Goal: Information Seeking & Learning: Find specific fact

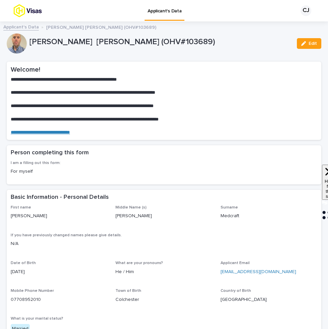
click at [17, 28] on link "Applicant's Data" at bounding box center [21, 27] width 36 height 8
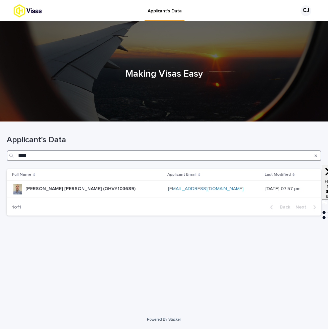
click at [139, 158] on input "****" at bounding box center [164, 155] width 315 height 11
paste input "****"
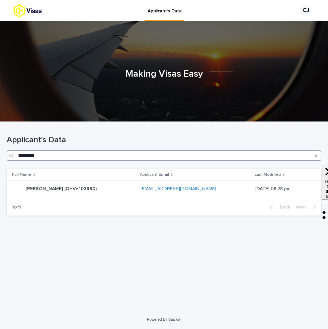
type input "********"
click at [124, 187] on div "Matthew Kanaris-Sotiriou (OHV#103690) Matthew Kanaris-Sotiriou (OHV#103690)" at bounding box center [73, 189] width 123 height 11
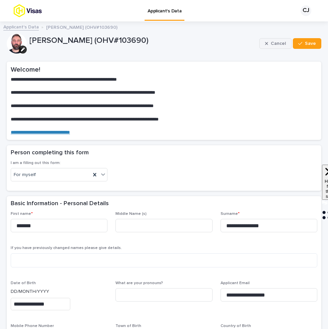
click at [266, 45] on button "Cancel" at bounding box center [276, 43] width 32 height 11
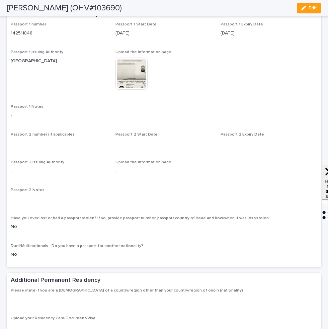
scroll to position [475, 0]
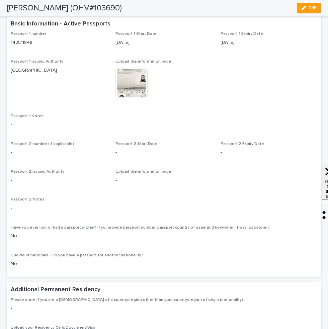
click at [143, 90] on img at bounding box center [132, 83] width 32 height 32
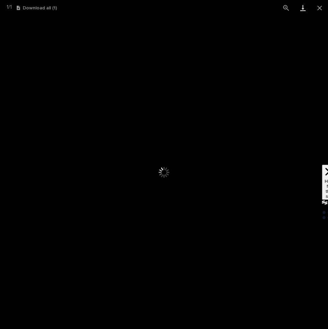
click at [301, 8] on link "Download" at bounding box center [303, 8] width 17 height 16
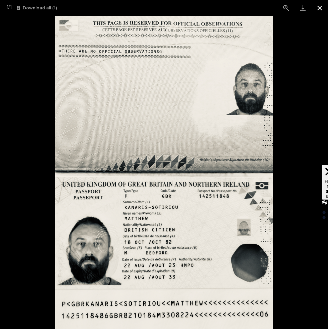
click at [317, 11] on button "Close gallery" at bounding box center [320, 8] width 17 height 16
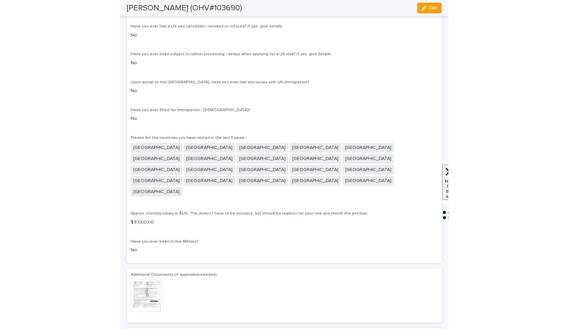
scroll to position [2207, 0]
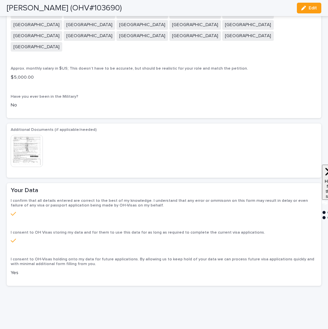
click at [30, 135] on img at bounding box center [27, 151] width 32 height 32
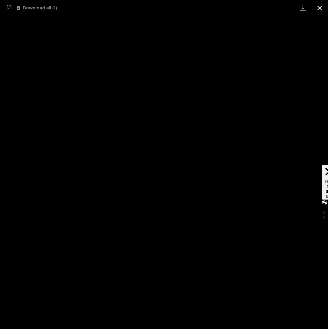
click at [321, 8] on button "Close gallery" at bounding box center [320, 8] width 17 height 16
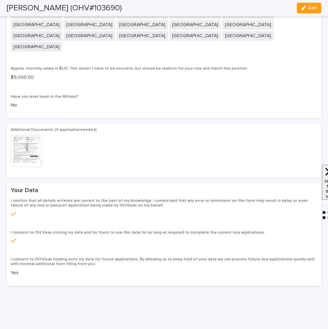
click at [31, 139] on img at bounding box center [27, 151] width 32 height 32
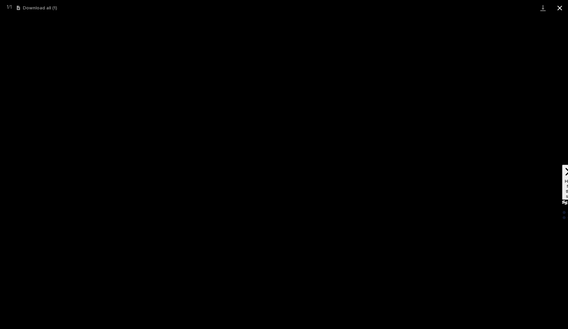
click at [328, 11] on button "Close gallery" at bounding box center [559, 8] width 17 height 16
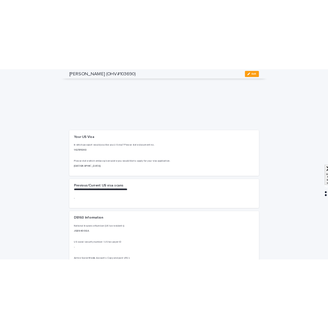
scroll to position [1239, 0]
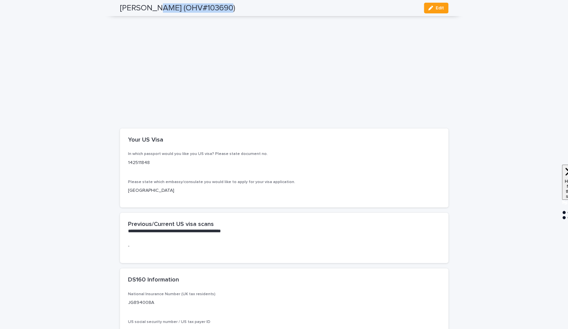
drag, startPoint x: 206, startPoint y: 8, endPoint x: 152, endPoint y: 8, distance: 54.3
click at [152, 8] on h2 "Matthew Kanaris-Sotiriou (OHV#103690)" at bounding box center [177, 8] width 115 height 10
copy h2 "Kanaris-Sotiriou"
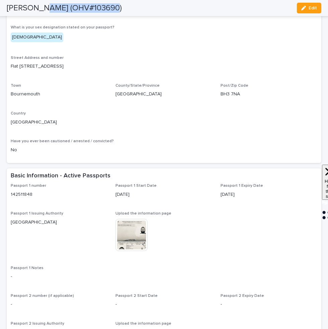
scroll to position [0, 0]
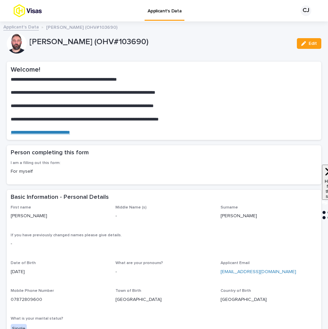
click at [29, 24] on link "Applicant's Data" at bounding box center [21, 27] width 36 height 8
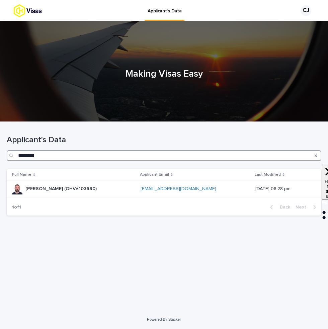
click at [208, 154] on input "********" at bounding box center [164, 155] width 315 height 11
paste input "Search"
type input "********"
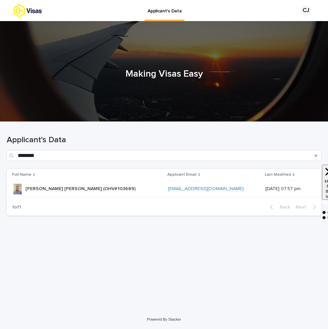
click at [103, 190] on p "Paul Norman Medcraft (OHV#103689)" at bounding box center [81, 188] width 112 height 7
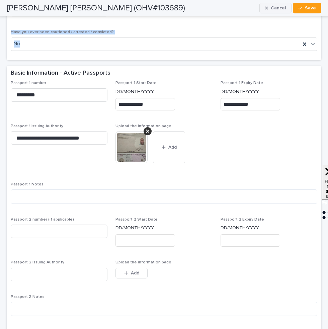
drag, startPoint x: 268, startPoint y: 45, endPoint x: 275, endPoint y: 4, distance: 41.2
click at [275, 4] on button "Cancel" at bounding box center [276, 8] width 32 height 11
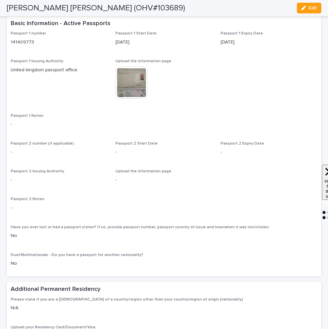
scroll to position [443, 0]
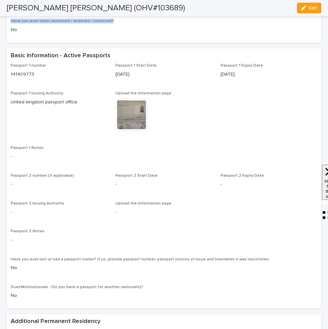
click at [126, 126] on img at bounding box center [132, 115] width 32 height 32
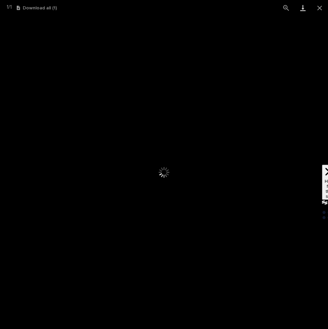
click at [304, 7] on link "Download" at bounding box center [303, 8] width 17 height 16
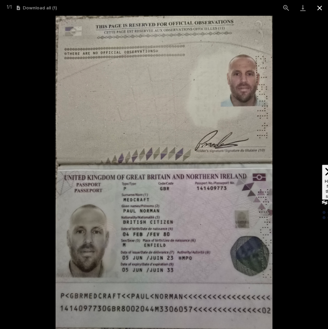
click at [319, 10] on button "Close gallery" at bounding box center [320, 8] width 17 height 16
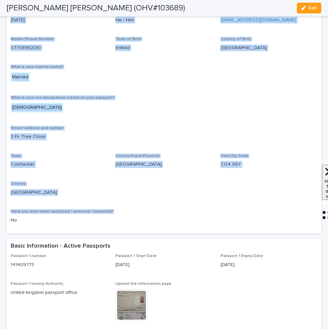
scroll to position [171, 0]
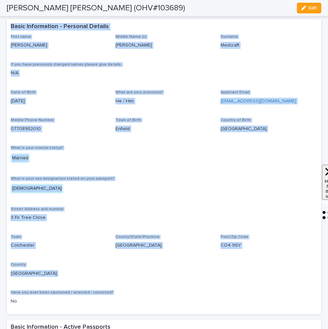
click at [297, 131] on p "United Kingdom" at bounding box center [269, 129] width 97 height 7
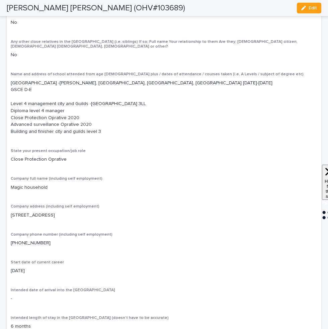
scroll to position [1764, 0]
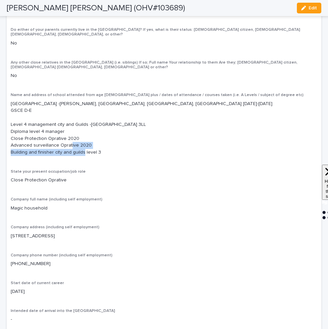
drag, startPoint x: 111, startPoint y: 156, endPoint x: 9, endPoint y: 156, distance: 101.9
click at [9, 157] on div "National Insurance Number (UK tax residents) JL094218C US social security numbe…" at bounding box center [164, 252] width 315 height 895
copy p "Building and finisher city and guilds level 3"
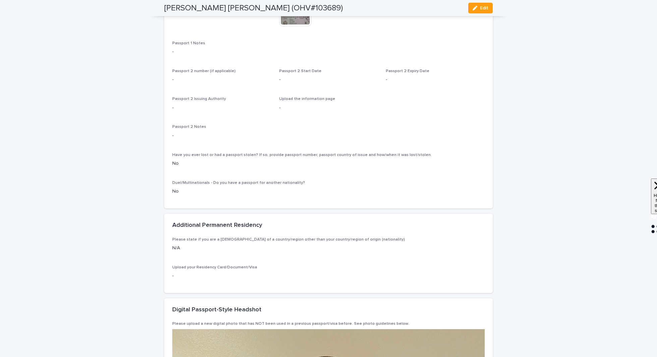
scroll to position [0, 0]
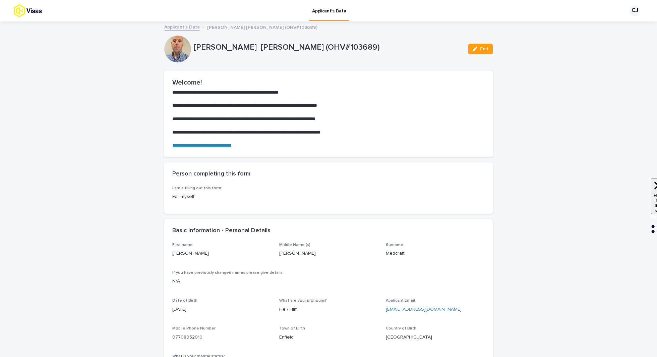
click at [181, 27] on link "Applicant's Data" at bounding box center [182, 27] width 36 height 8
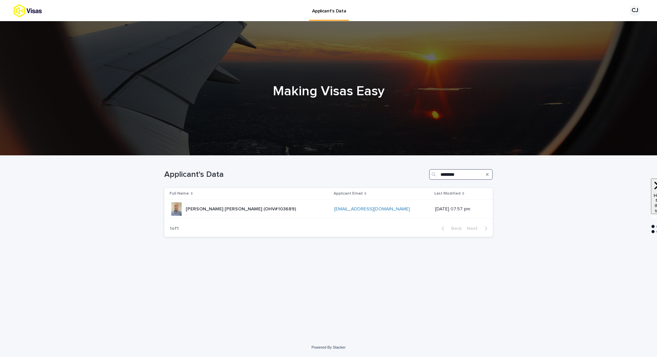
click at [328, 175] on input "********" at bounding box center [461, 174] width 64 height 11
paste input "Search"
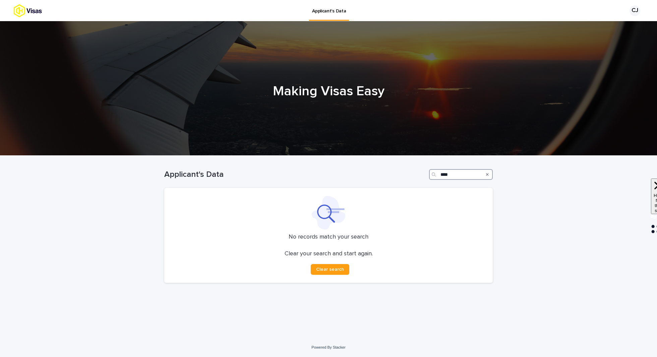
click at [328, 175] on input "****" at bounding box center [461, 174] width 64 height 11
paste input "Search"
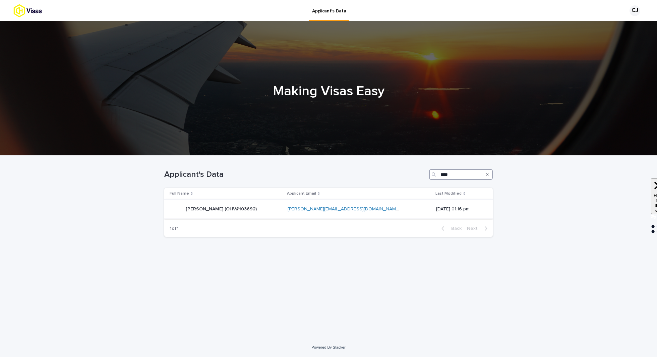
type input "****"
click at [261, 206] on div "Jana Hock (OHV#103692) Jana Hock (OHV#103692)" at bounding box center [226, 208] width 113 height 13
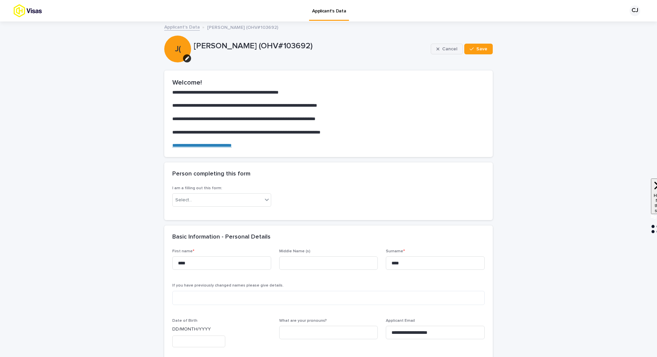
click at [328, 46] on button "Cancel" at bounding box center [447, 49] width 32 height 11
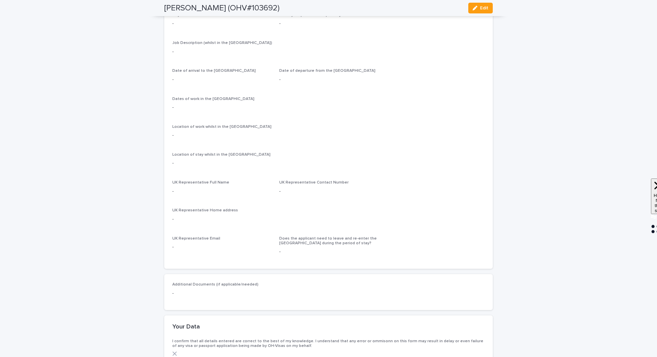
scroll to position [883, 0]
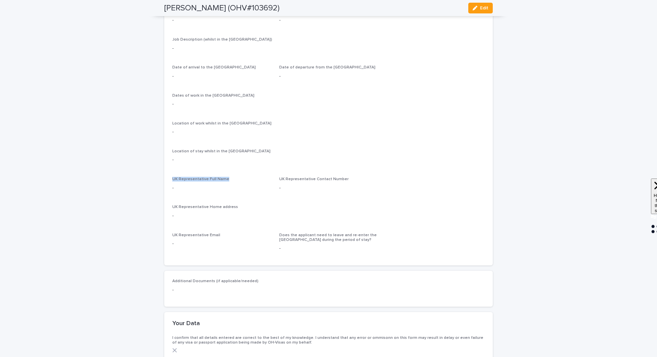
drag, startPoint x: 172, startPoint y: 172, endPoint x: 224, endPoint y: 174, distance: 51.6
click at [224, 177] on p "UK Representative Full Name" at bounding box center [221, 179] width 99 height 5
drag, startPoint x: 226, startPoint y: 172, endPoint x: 171, endPoint y: 174, distance: 55.0
click at [171, 174] on div "Day Rate in £GBP - State your present occupation/job role - Job Description (wh…" at bounding box center [328, 137] width 328 height 256
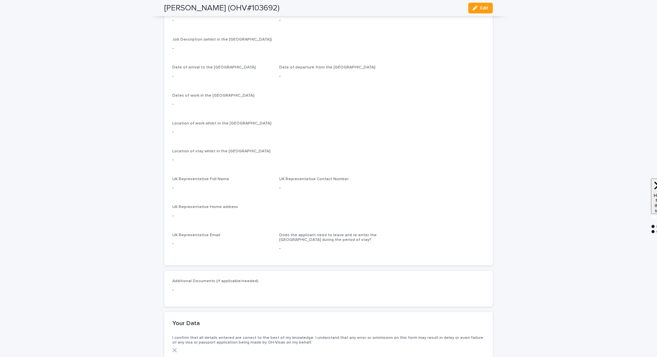
click at [244, 184] on p "-" at bounding box center [221, 187] width 99 height 7
click at [203, 177] on span "UK Representative Full Name" at bounding box center [200, 179] width 57 height 4
click at [241, 177] on p "UK Representative Full Name" at bounding box center [221, 179] width 99 height 5
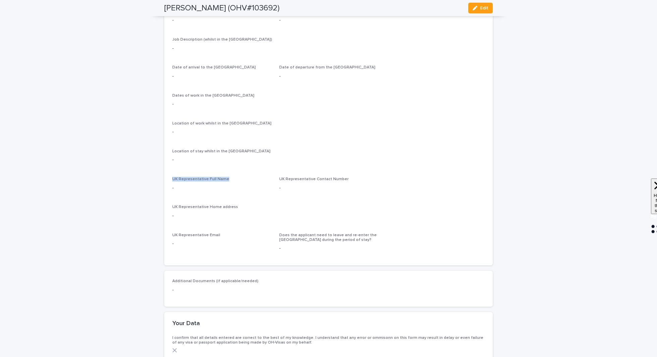
drag, startPoint x: 233, startPoint y: 173, endPoint x: 168, endPoint y: 173, distance: 65.0
click at [168, 173] on div "Day Rate in £GBP - State your present occupation/job role - Job Description (wh…" at bounding box center [328, 137] width 328 height 256
click at [237, 184] on p "-" at bounding box center [221, 187] width 99 height 7
drag, startPoint x: 230, startPoint y: 174, endPoint x: 173, endPoint y: 174, distance: 57.0
click at [173, 177] on p "UK Representative Full Name" at bounding box center [221, 179] width 99 height 5
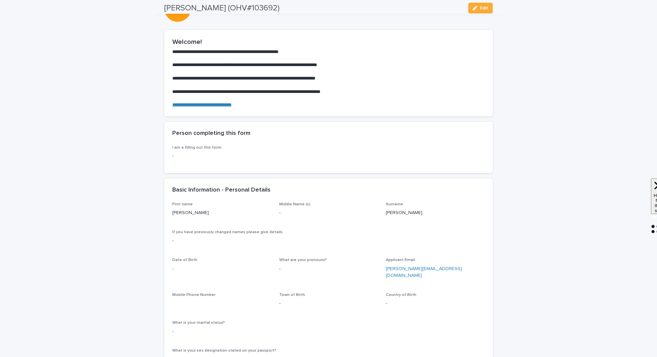
scroll to position [0, 0]
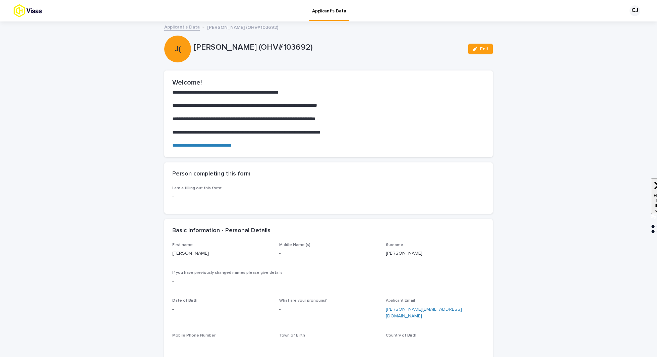
click at [184, 27] on link "Applicant's Data" at bounding box center [182, 27] width 36 height 8
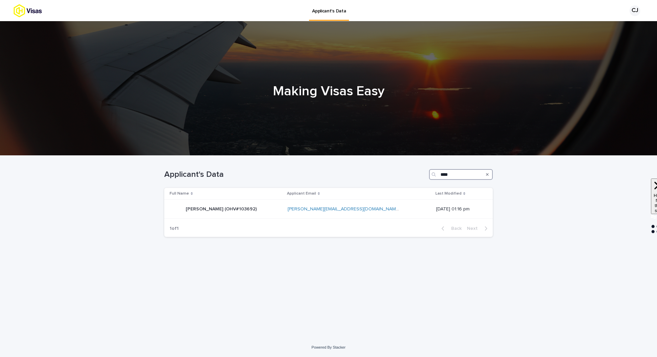
click at [328, 174] on input "****" at bounding box center [461, 174] width 64 height 11
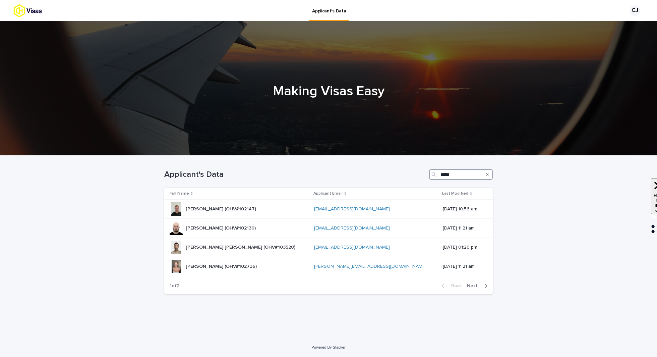
type input "******"
click at [275, 209] on div "Jack Raymond Hughes (OHV#102147) Jack Raymond Hughes (OHV#102147)" at bounding box center [239, 208] width 139 height 13
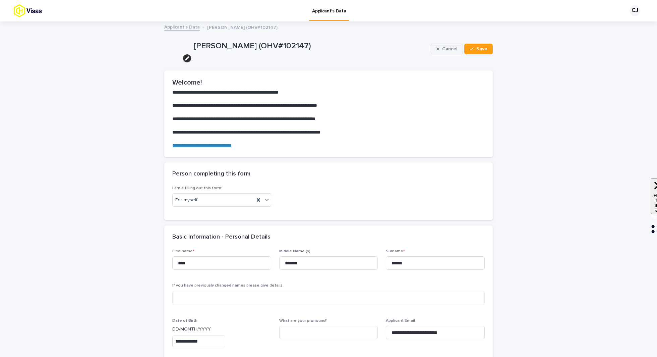
click at [328, 47] on span "Cancel" at bounding box center [449, 49] width 15 height 5
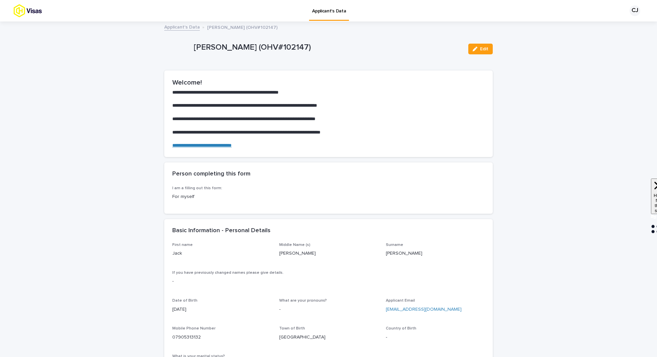
click at [176, 27] on link "Applicant's Data" at bounding box center [182, 27] width 36 height 8
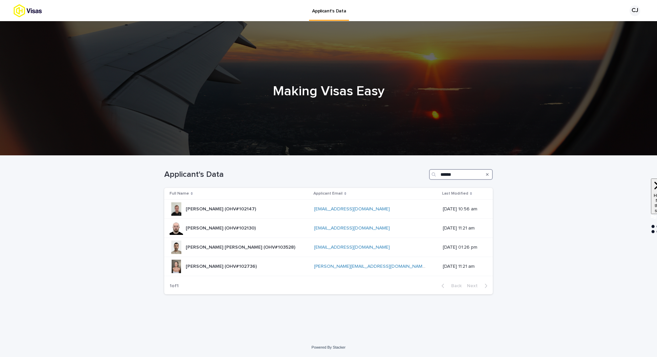
click at [328, 178] on input "******" at bounding box center [461, 174] width 64 height 11
type input "*"
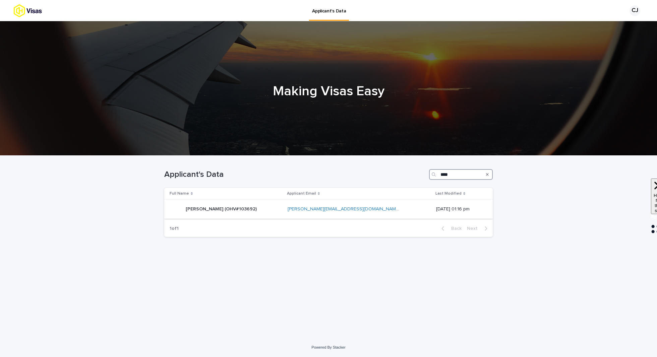
type input "****"
click at [259, 204] on div "Jana Hock (OHV#103692) Jana Hock (OHV#103692)" at bounding box center [226, 208] width 113 height 13
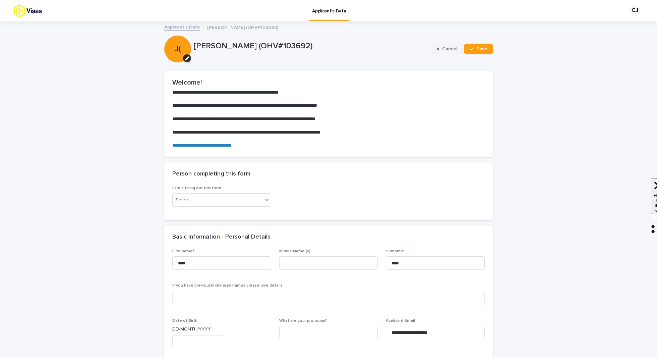
click at [328, 45] on button "Cancel" at bounding box center [447, 49] width 32 height 11
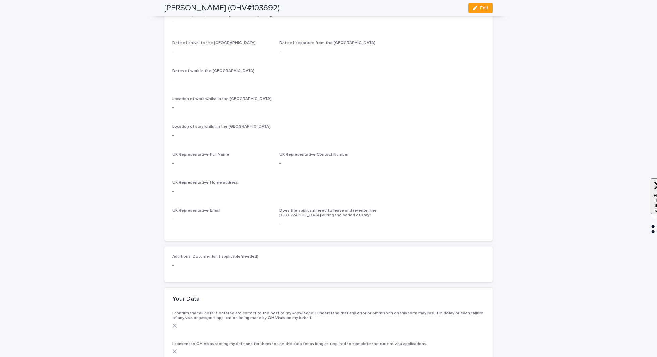
scroll to position [936, 0]
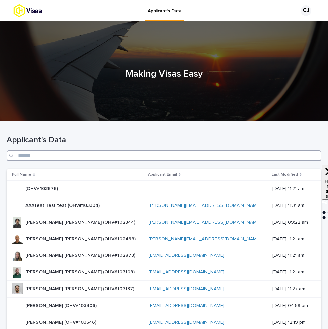
click at [151, 156] on input "Search" at bounding box center [164, 155] width 315 height 11
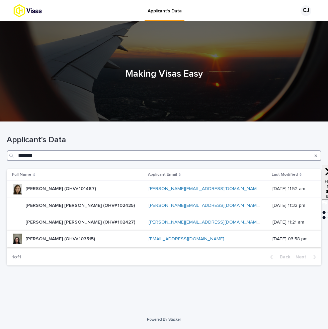
type input "*******"
click at [72, 238] on p "Jasmine Shay Rodgers (OHV#103515)" at bounding box center [60, 238] width 71 height 7
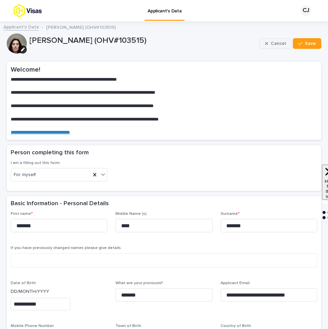
click at [268, 42] on icon "button" at bounding box center [266, 43] width 3 height 3
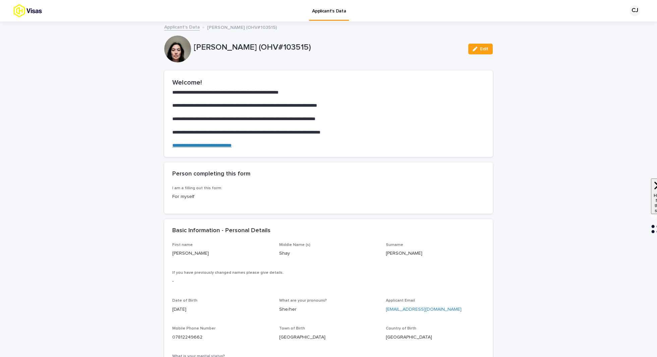
click at [263, 46] on p "Jasmine Shay Rodgers (OHV#103515)" at bounding box center [328, 48] width 269 height 10
copy p "Rodgers"
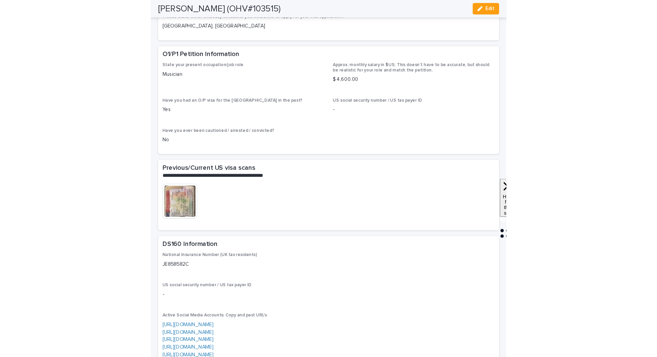
scroll to position [1463, 0]
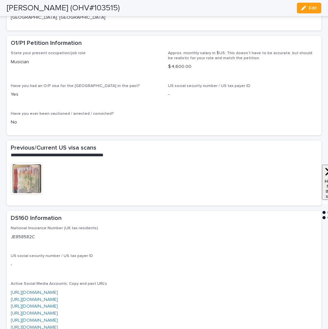
click at [27, 195] on img at bounding box center [27, 179] width 32 height 32
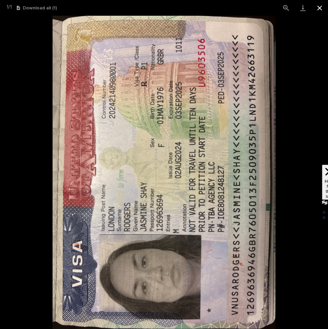
click at [321, 8] on button "Close gallery" at bounding box center [320, 8] width 17 height 16
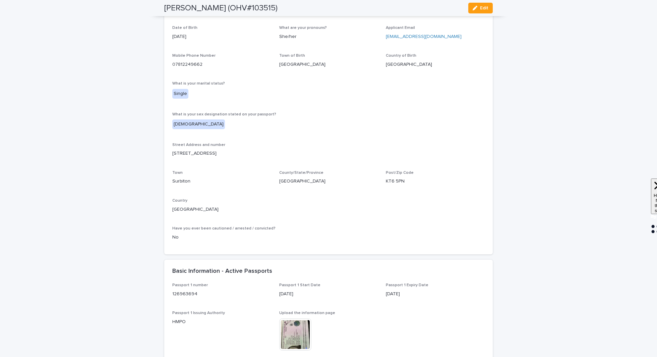
scroll to position [0, 0]
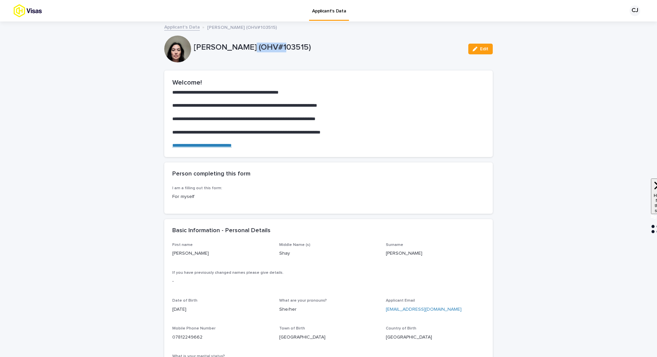
click at [192, 28] on link "Applicant's Data" at bounding box center [182, 27] width 36 height 8
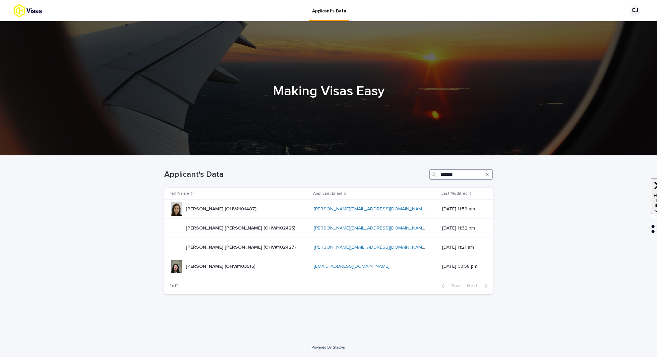
click at [328, 176] on input "*******" at bounding box center [461, 174] width 64 height 11
paste input "Search"
type input "*******"
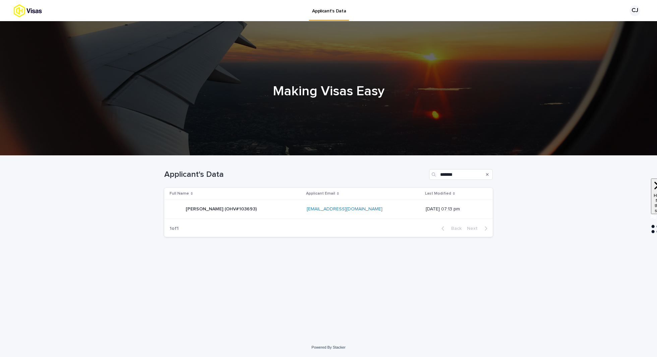
click at [266, 213] on div "Sooyeon Kang (OHV#103693) Sooyeon Kang (OHV#103693)" at bounding box center [236, 208] width 132 height 13
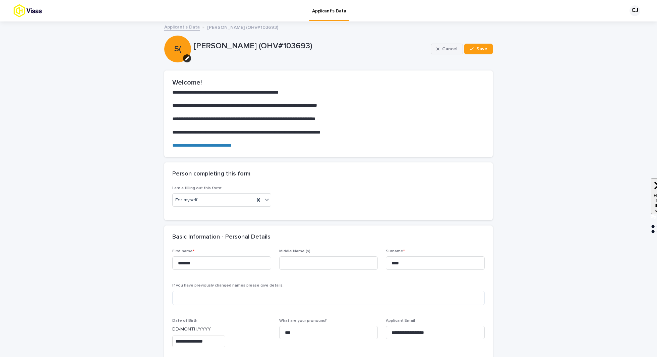
click at [328, 52] on button "Cancel" at bounding box center [447, 49] width 32 height 11
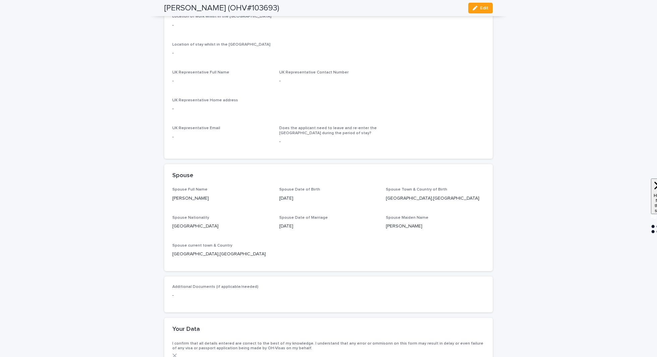
scroll to position [1069, 0]
